Goal: Obtain resource: Download file/media

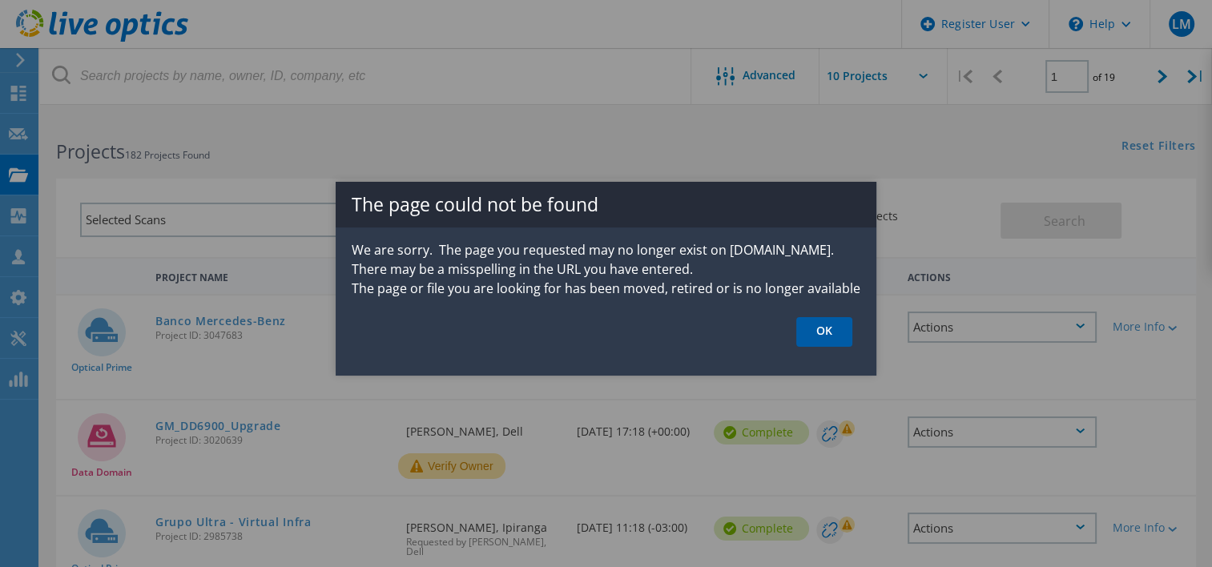
click at [822, 338] on link "OK" at bounding box center [824, 332] width 56 height 30
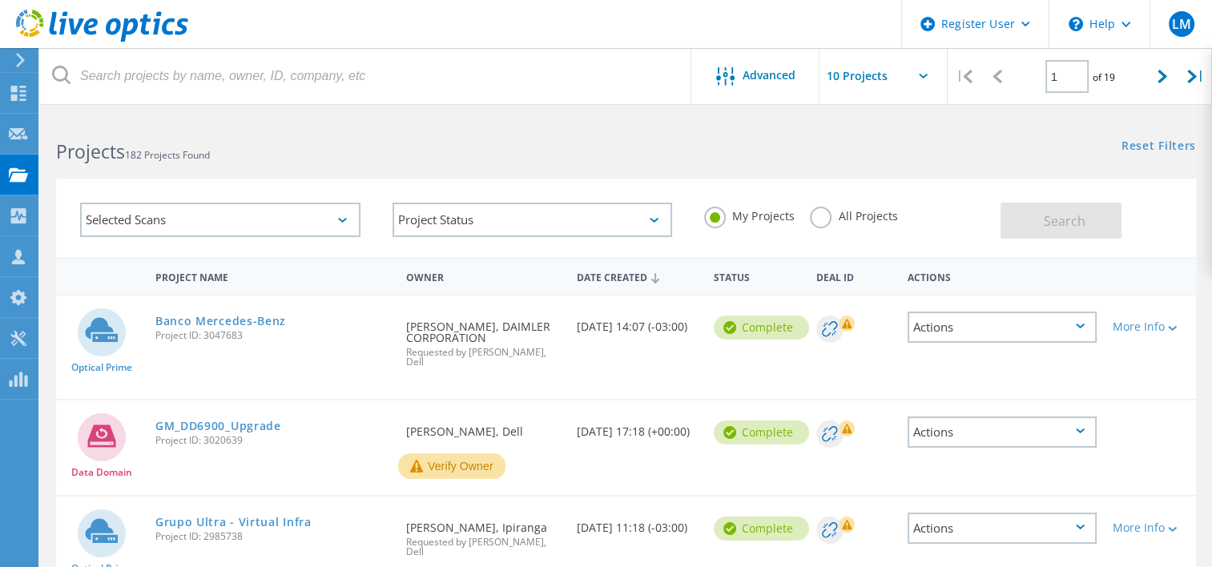
click at [55, 33] on use at bounding box center [102, 26] width 172 height 32
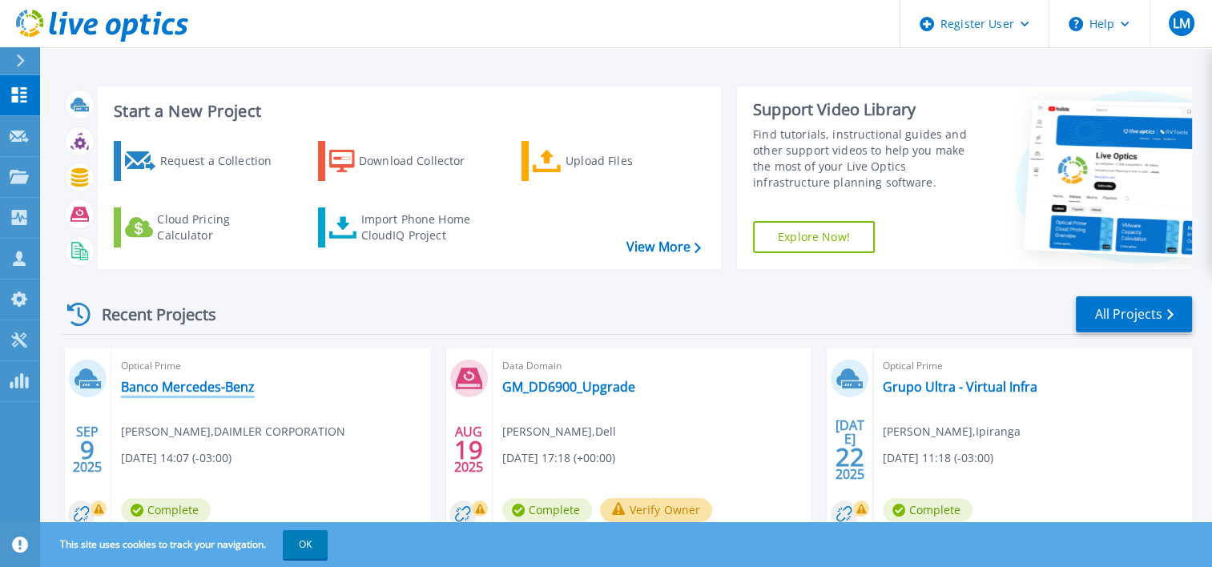
click at [200, 381] on link "Banco Mercedes-Benz" at bounding box center [188, 387] width 134 height 16
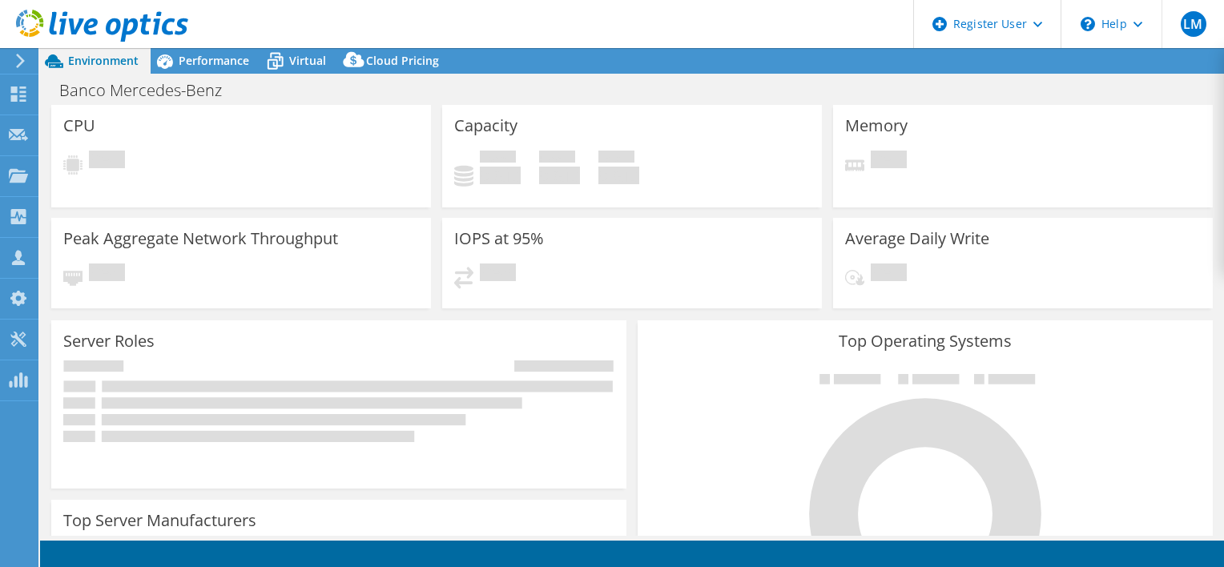
select select "USD"
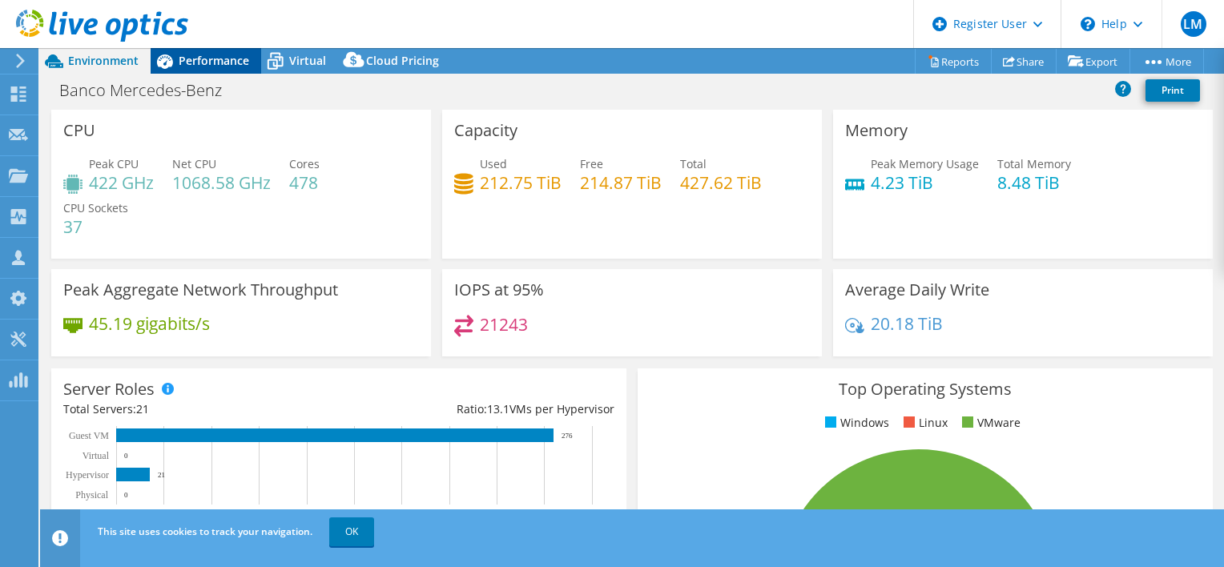
click at [219, 71] on div "Performance" at bounding box center [206, 61] width 111 height 26
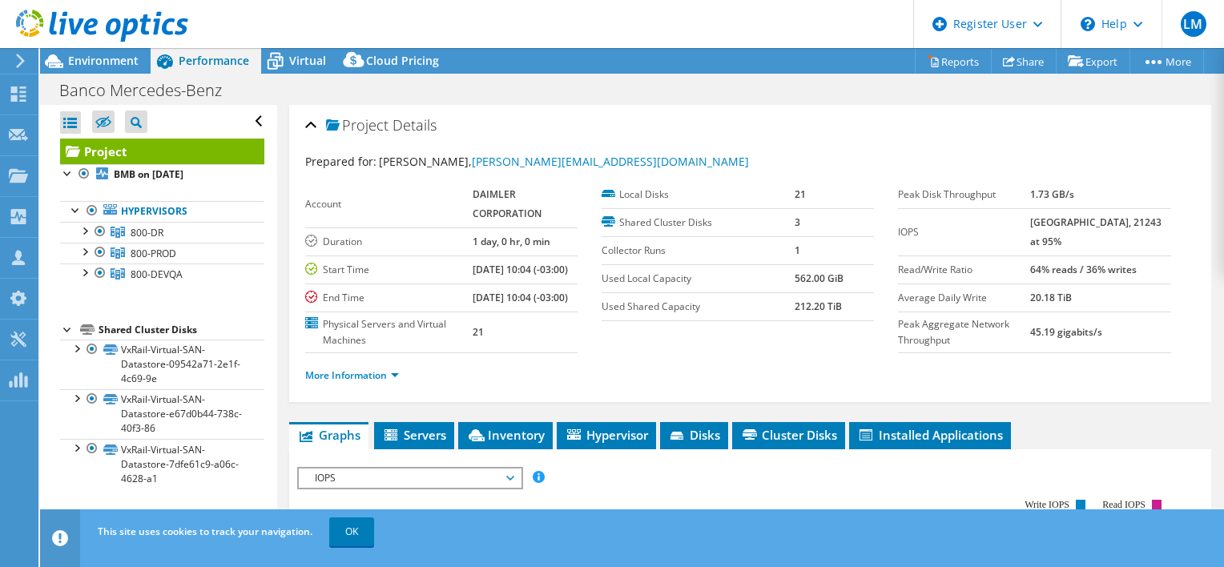
click at [127, 47] on div at bounding box center [94, 27] width 188 height 54
click at [80, 235] on div at bounding box center [84, 230] width 16 height 16
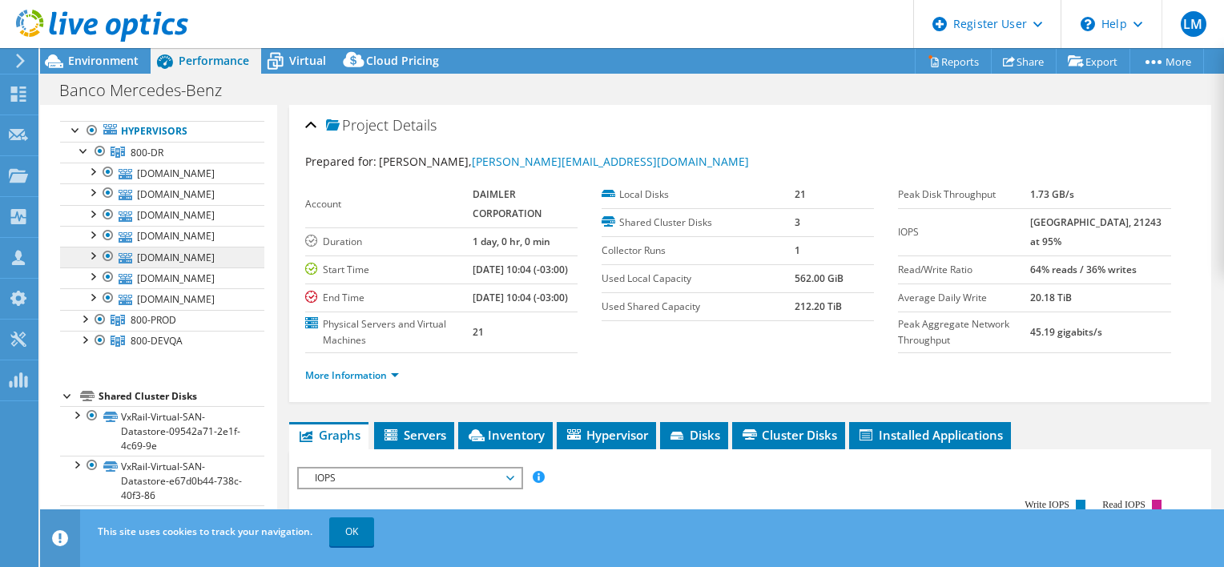
scroll to position [82, 0]
click at [82, 319] on div at bounding box center [84, 316] width 16 height 16
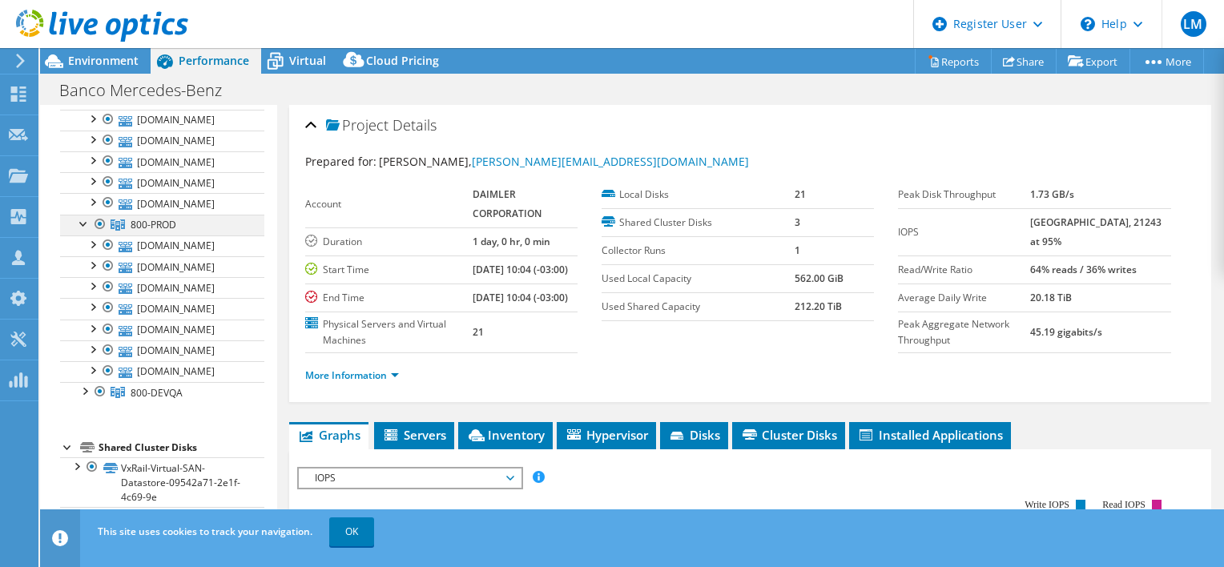
scroll to position [182, 0]
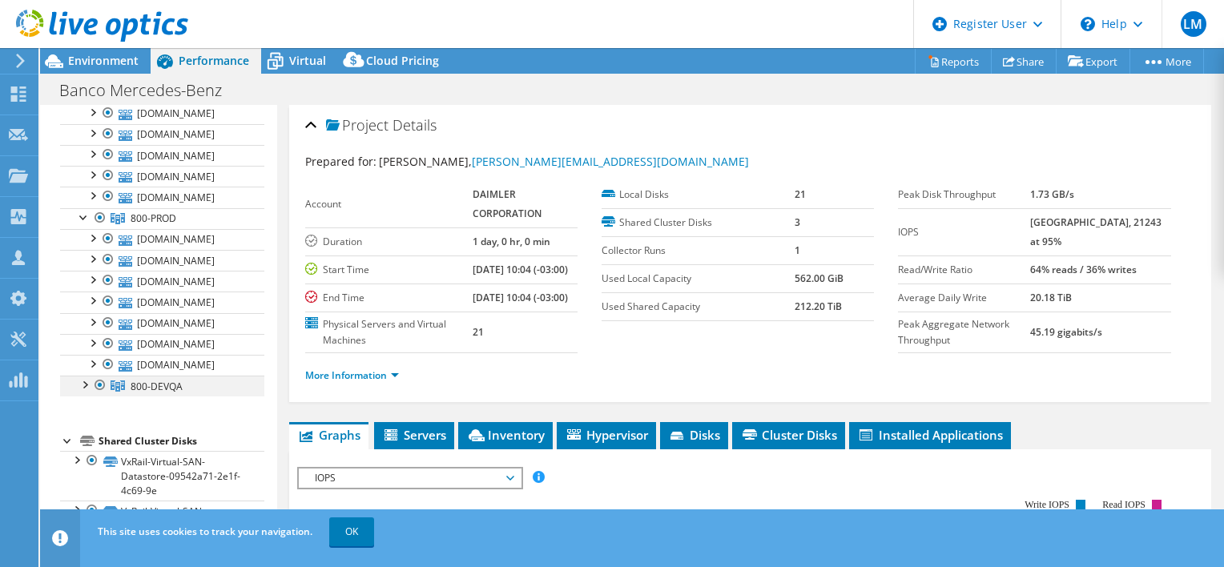
click at [81, 380] on div at bounding box center [84, 384] width 16 height 16
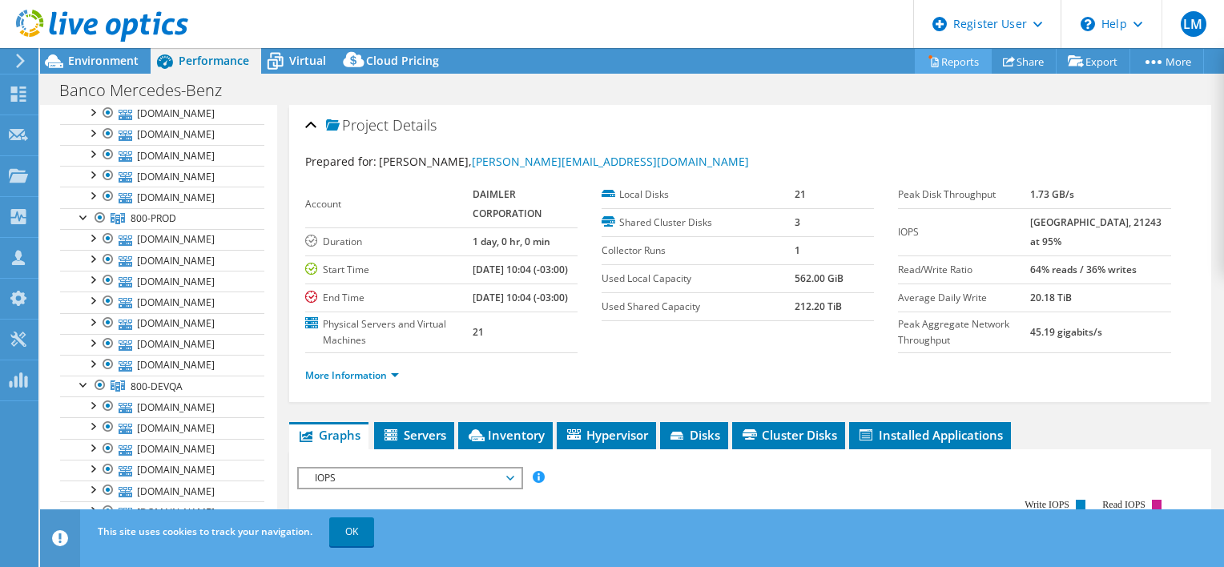
click at [966, 70] on link "Reports" at bounding box center [953, 61] width 77 height 25
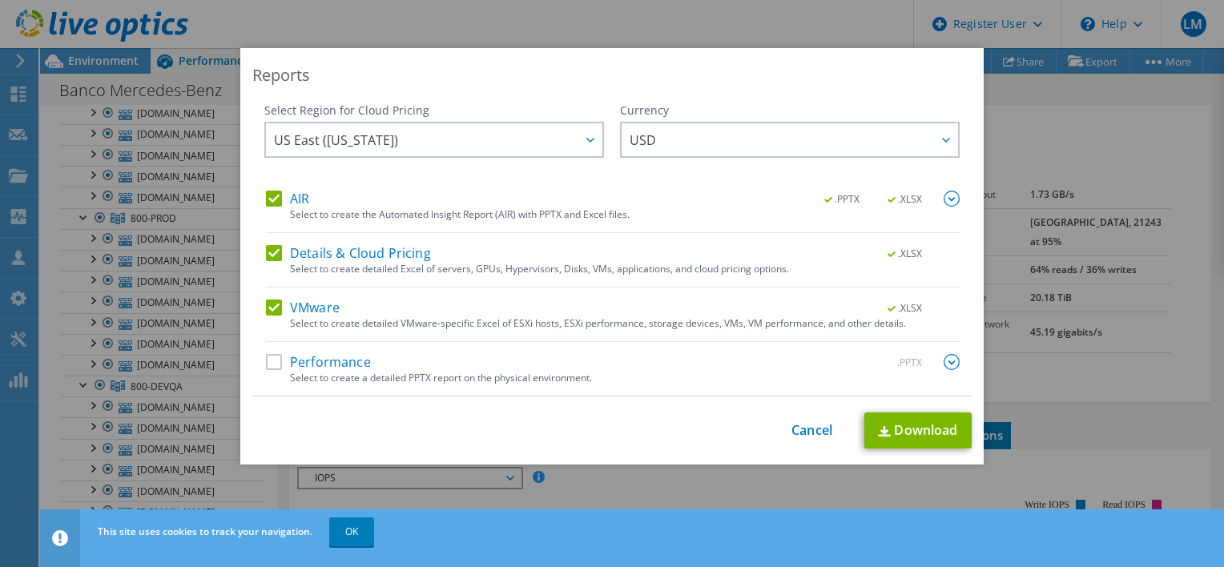
click at [266, 363] on label "Performance" at bounding box center [318, 362] width 105 height 16
click at [0, 0] on input "Performance" at bounding box center [0, 0] width 0 height 0
click at [436, 138] on span "US East (Virginia)" at bounding box center [438, 139] width 328 height 33
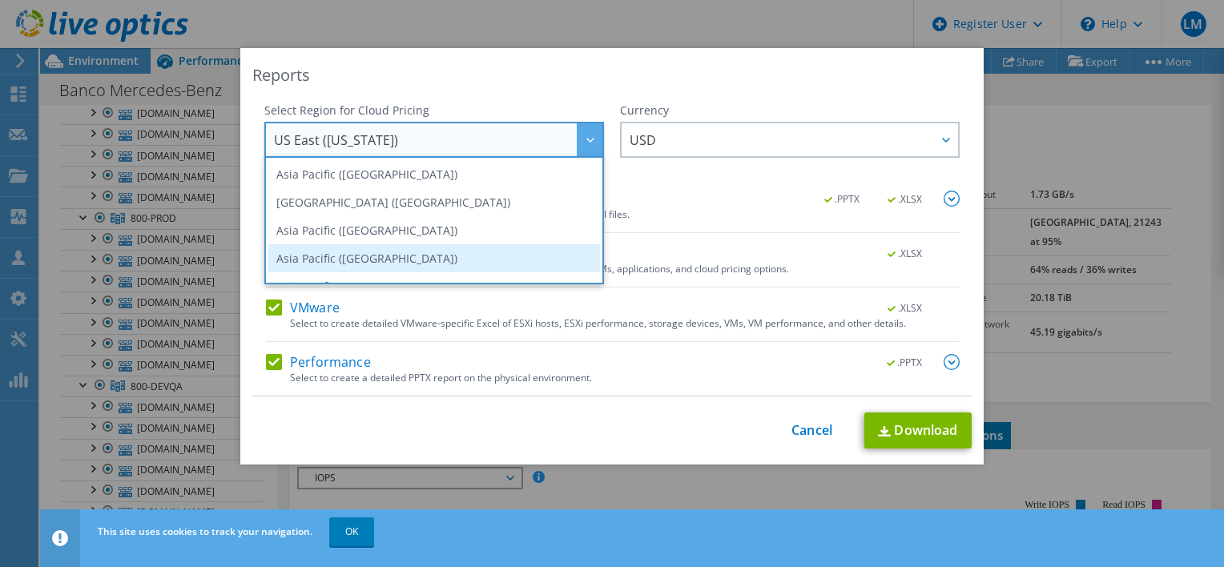
scroll to position [216, 0]
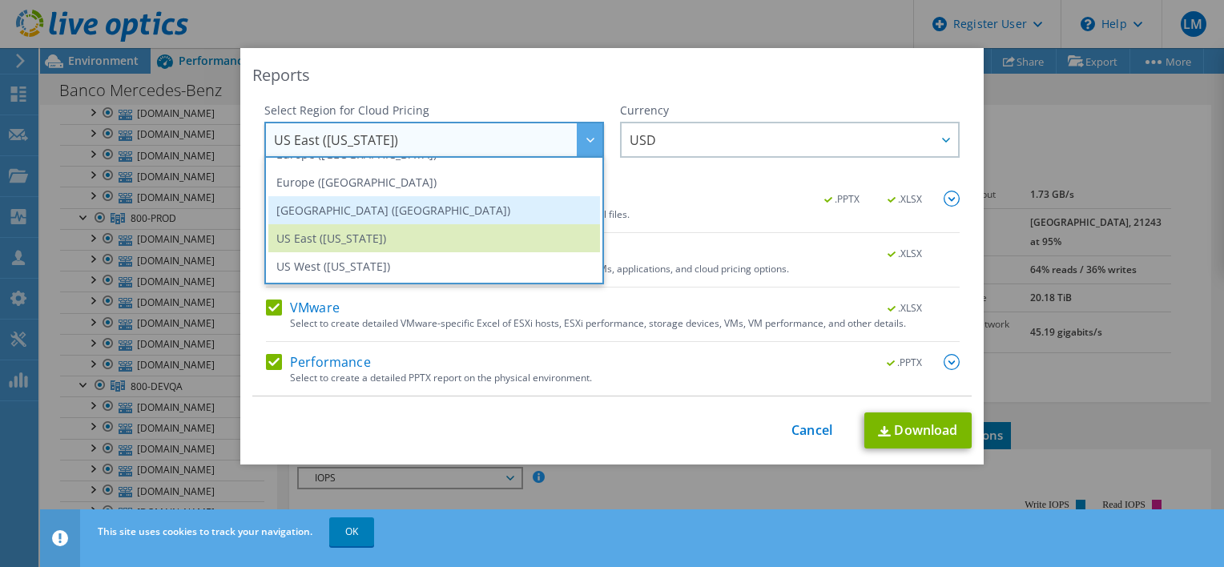
click at [402, 219] on li "South America (Sao Paulo)" at bounding box center [434, 210] width 332 height 28
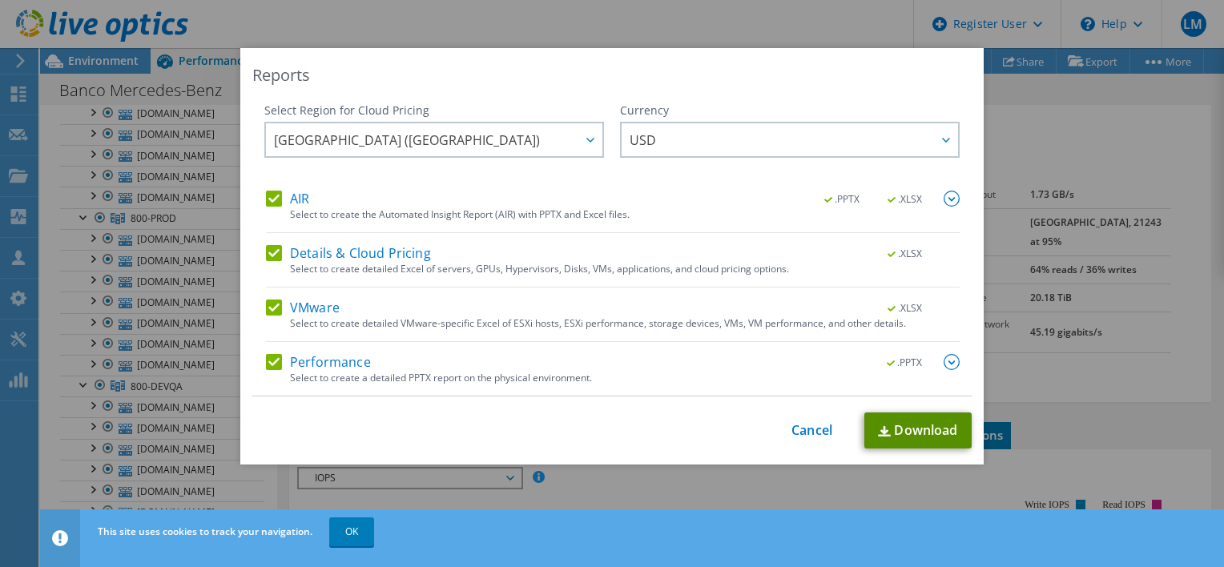
click at [910, 432] on link "Download" at bounding box center [917, 430] width 107 height 36
